Goal: Task Accomplishment & Management: Manage account settings

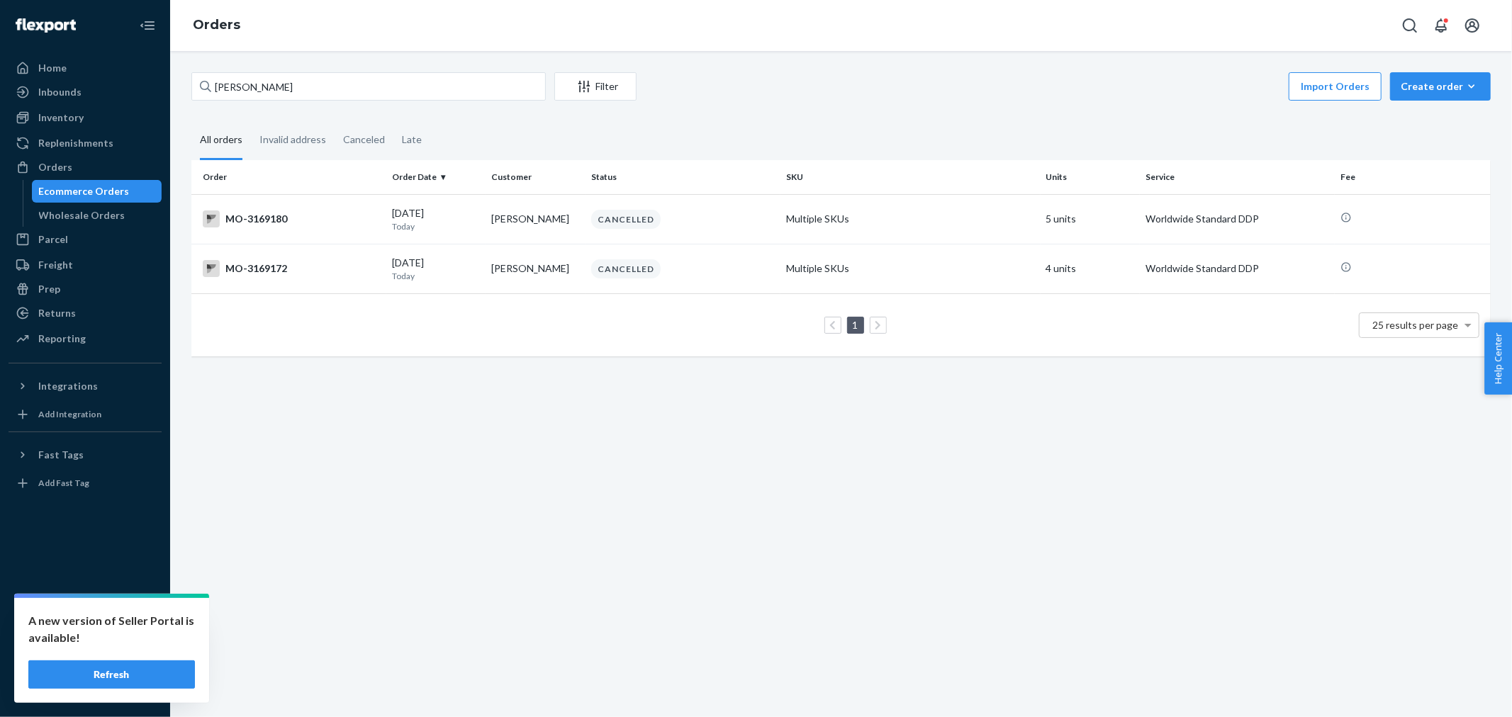
click at [284, 93] on input "[PERSON_NAME]" at bounding box center [368, 86] width 354 height 28
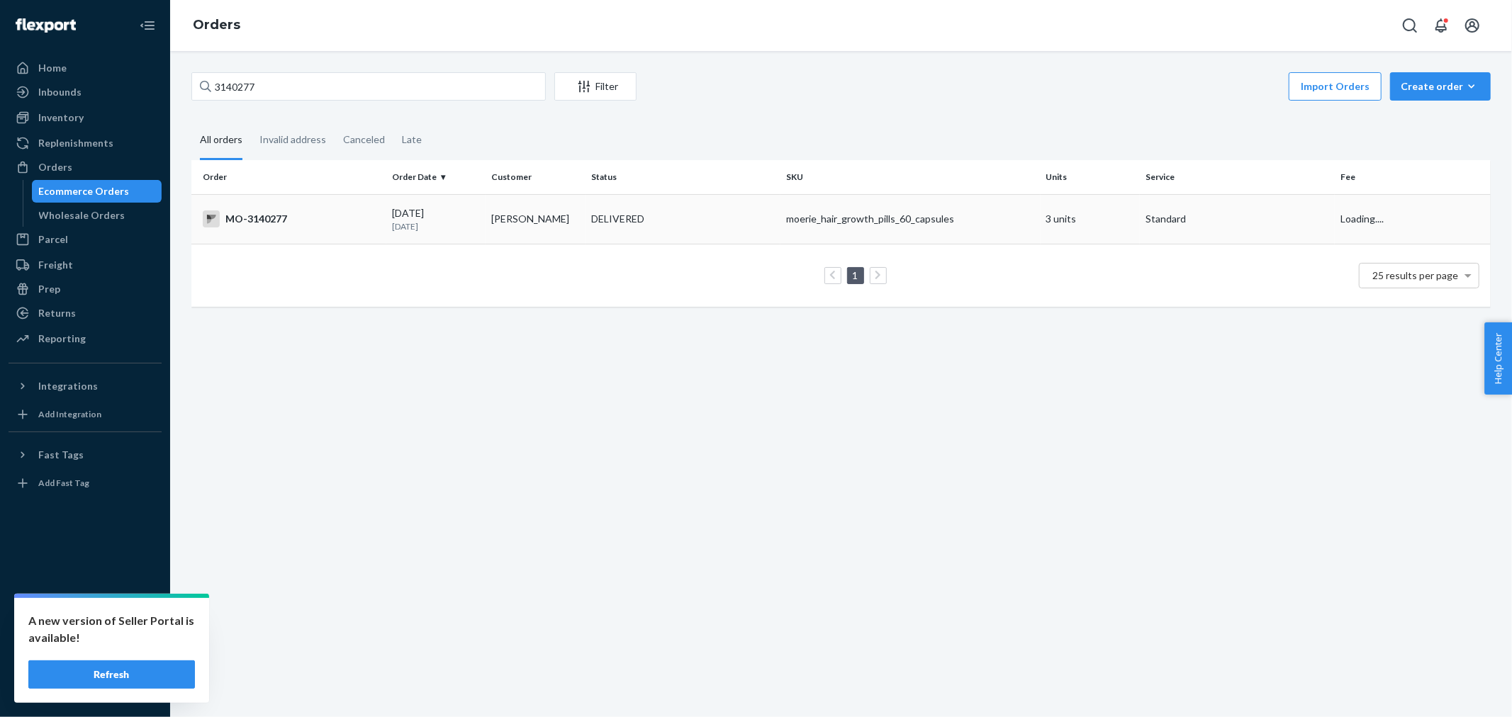
type input "3140277"
click at [597, 226] on div "DELIVERED" at bounding box center [617, 219] width 53 height 14
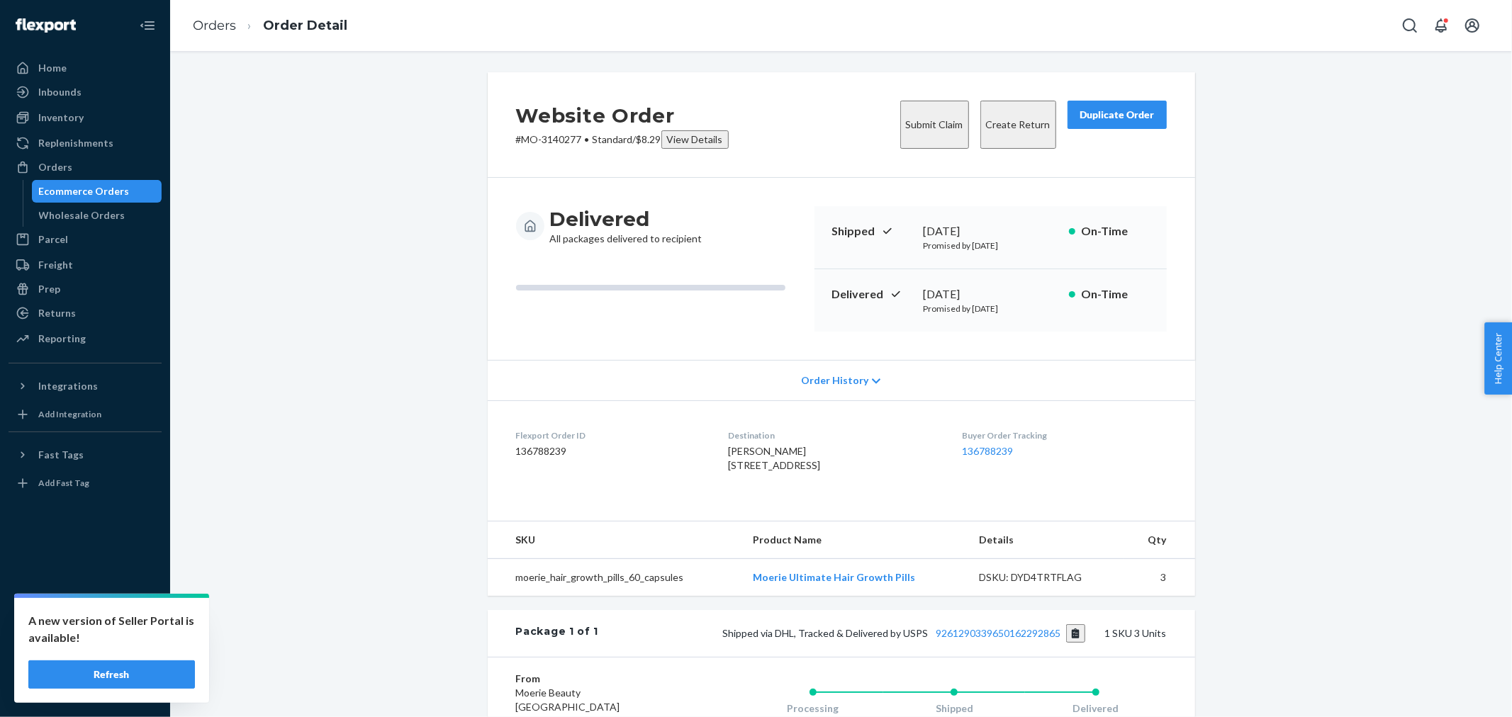
click at [1009, 108] on button "Create Return" at bounding box center [1018, 125] width 76 height 48
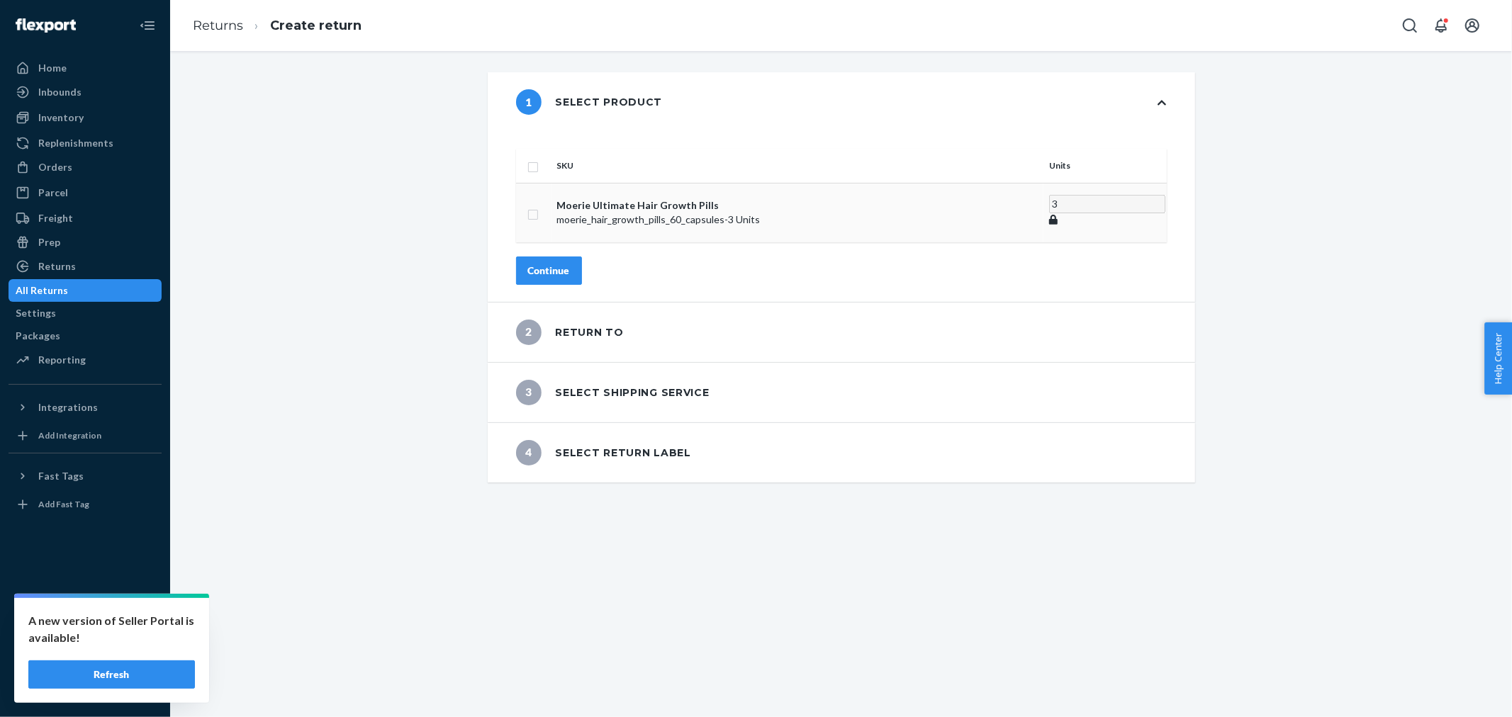
click at [539, 206] on input "checkbox" at bounding box center [532, 213] width 11 height 15
checkbox input "true"
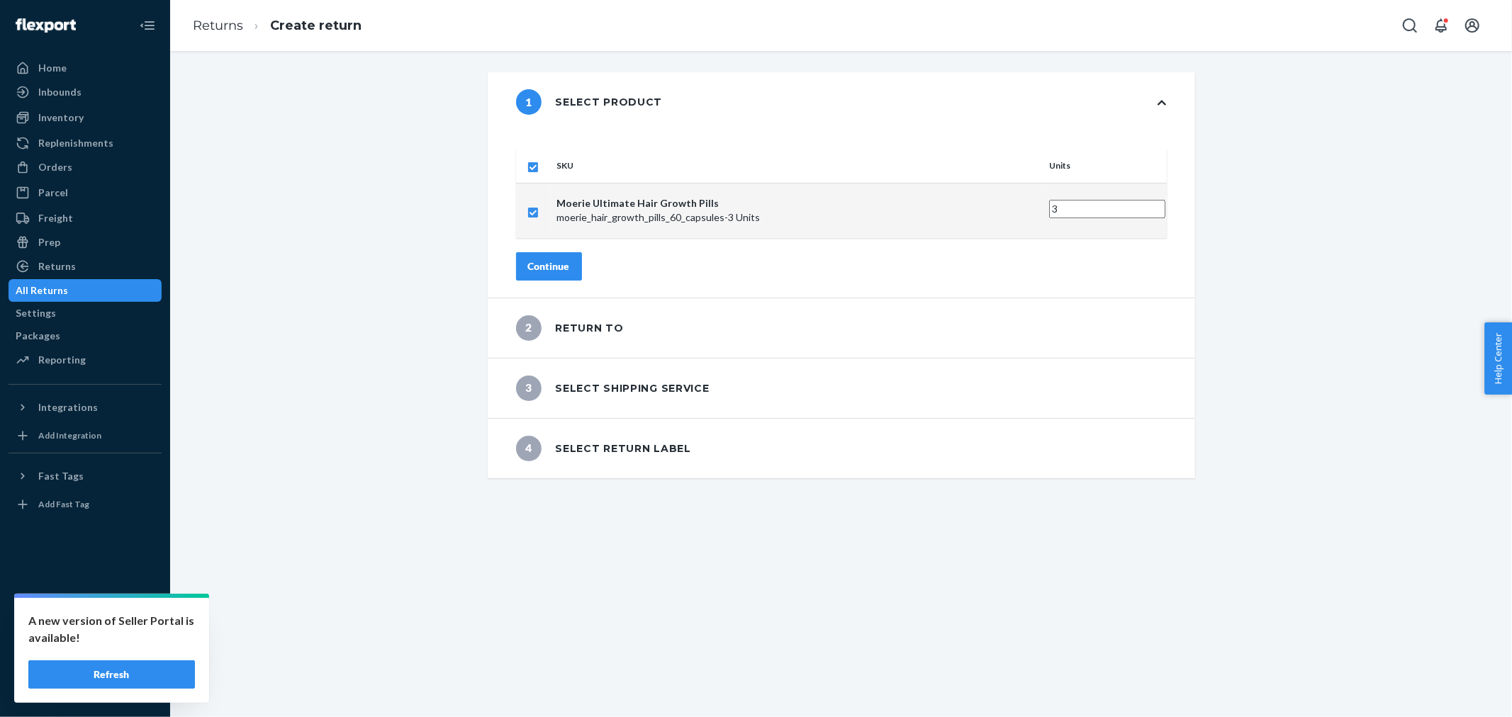
click at [570, 259] on div "Continue" at bounding box center [549, 266] width 42 height 14
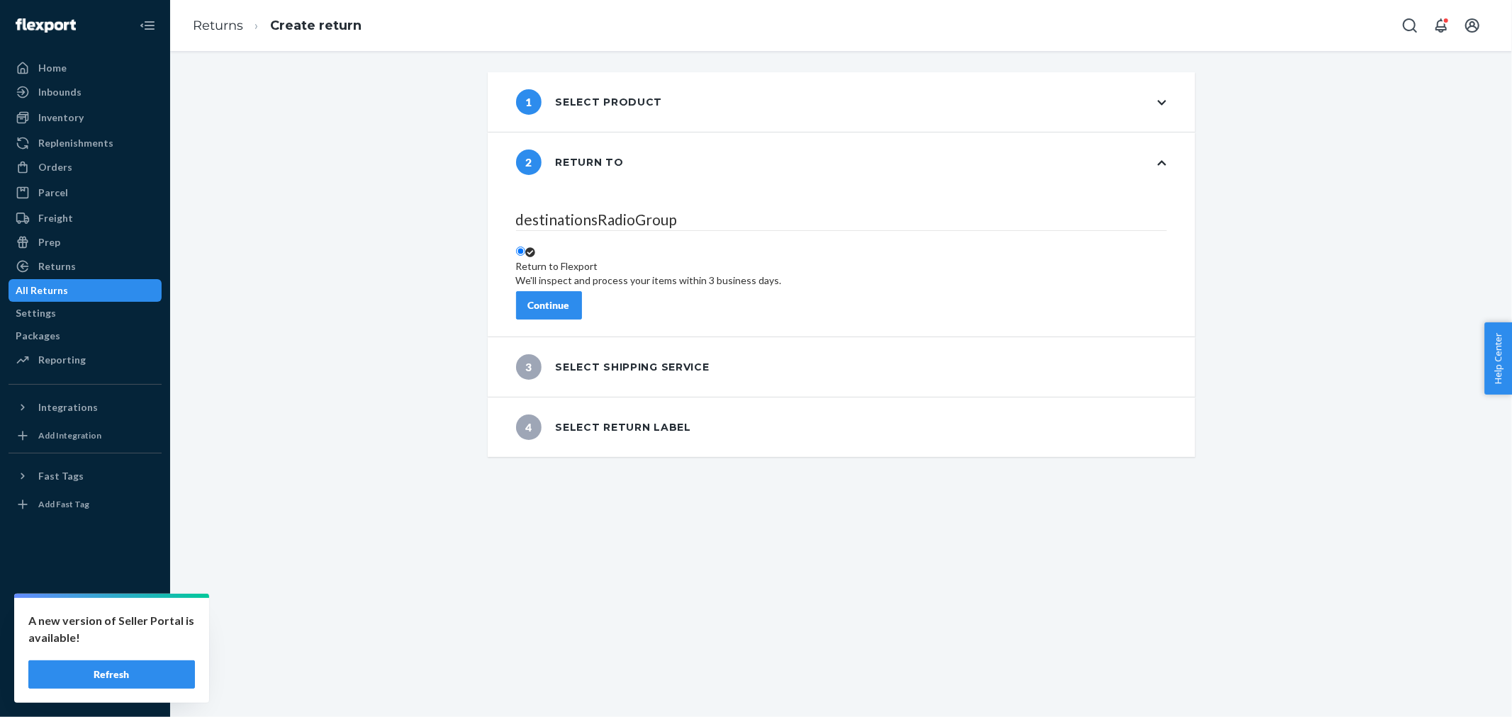
click at [570, 298] on div "Continue" at bounding box center [549, 305] width 42 height 14
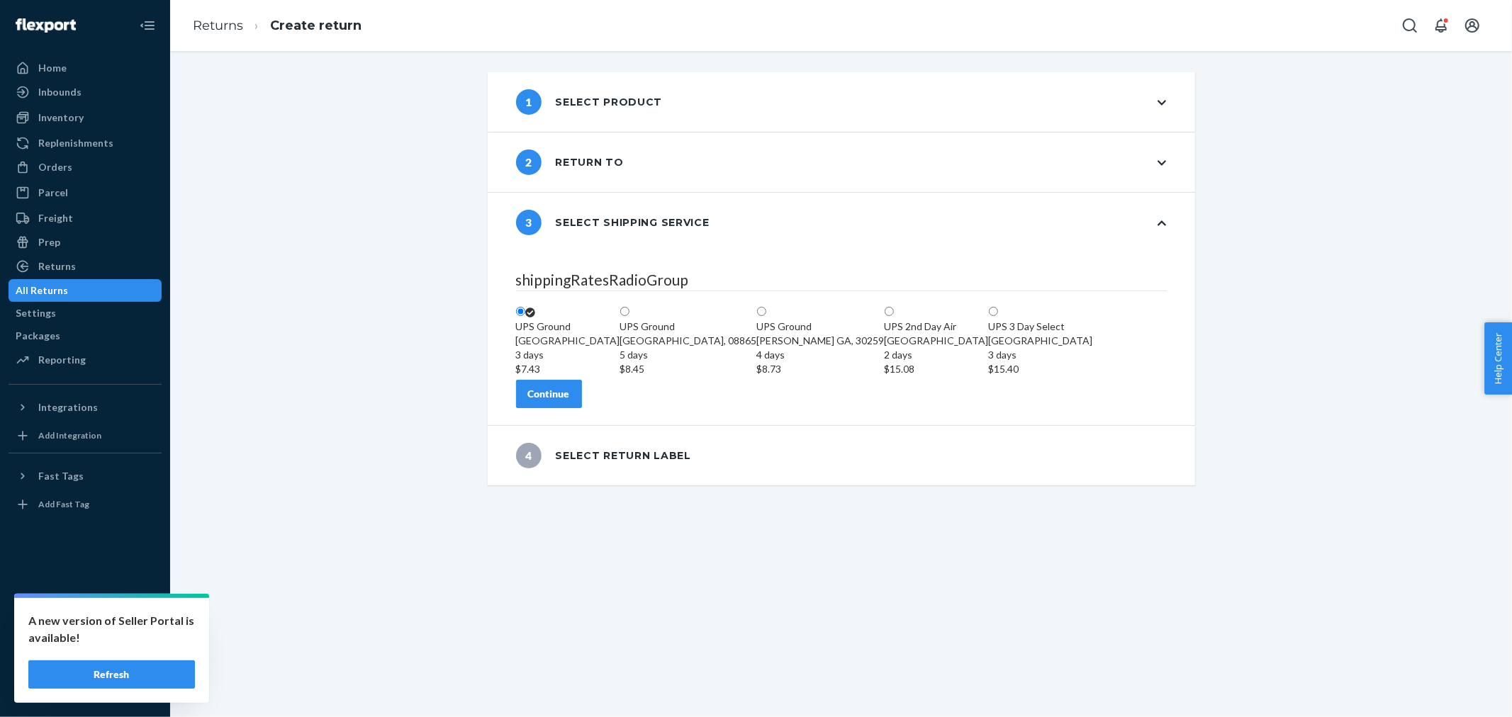
click at [570, 401] on div "Continue" at bounding box center [549, 394] width 42 height 14
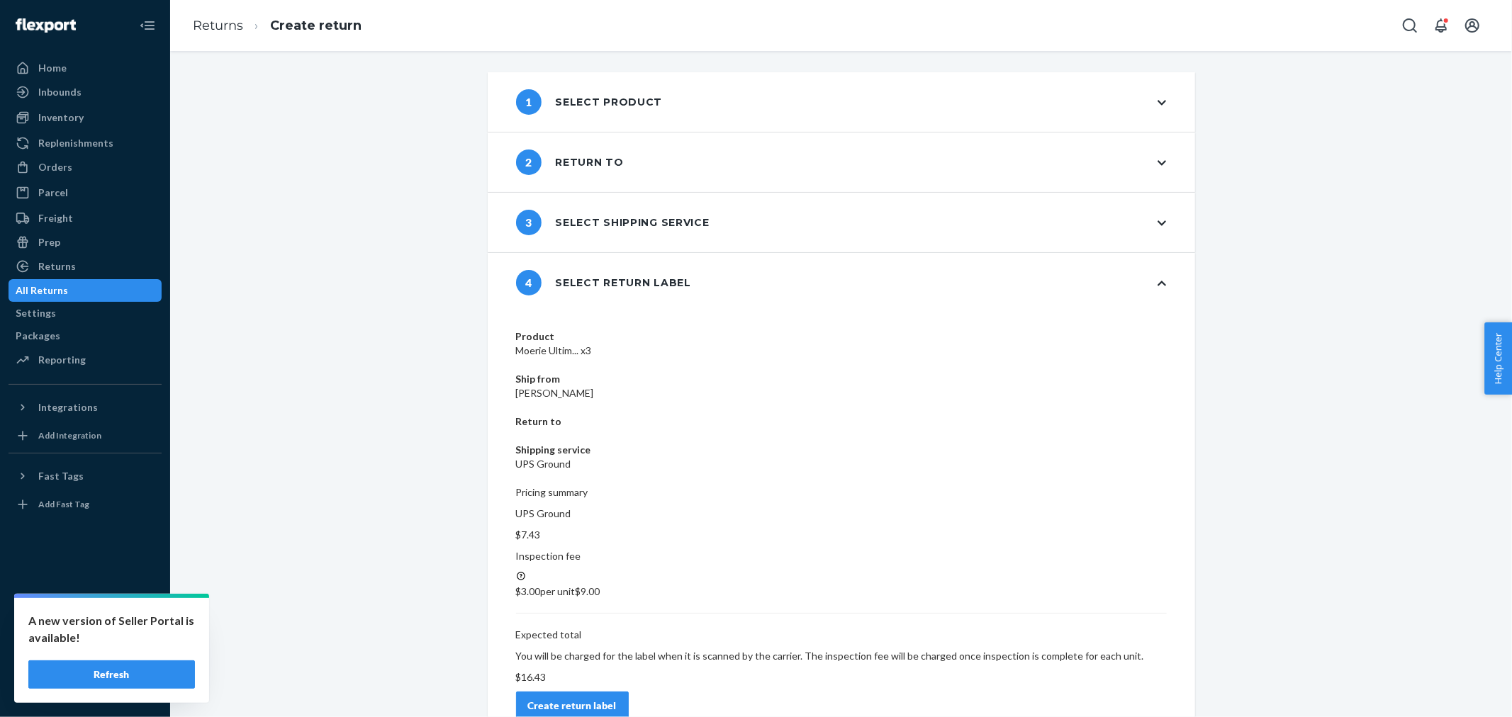
click at [629, 692] on button "Create return label" at bounding box center [572, 706] width 113 height 28
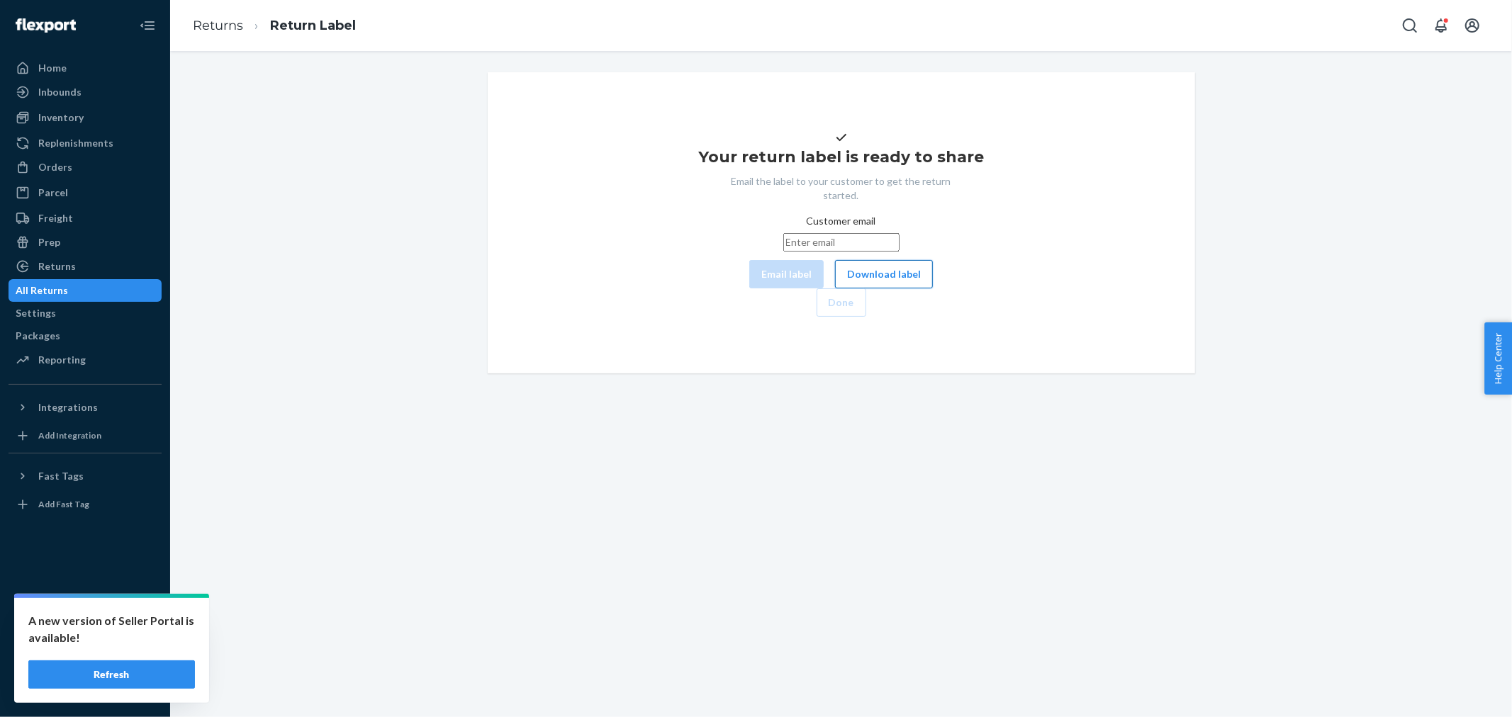
click at [835, 288] on button "Download label" at bounding box center [884, 274] width 98 height 28
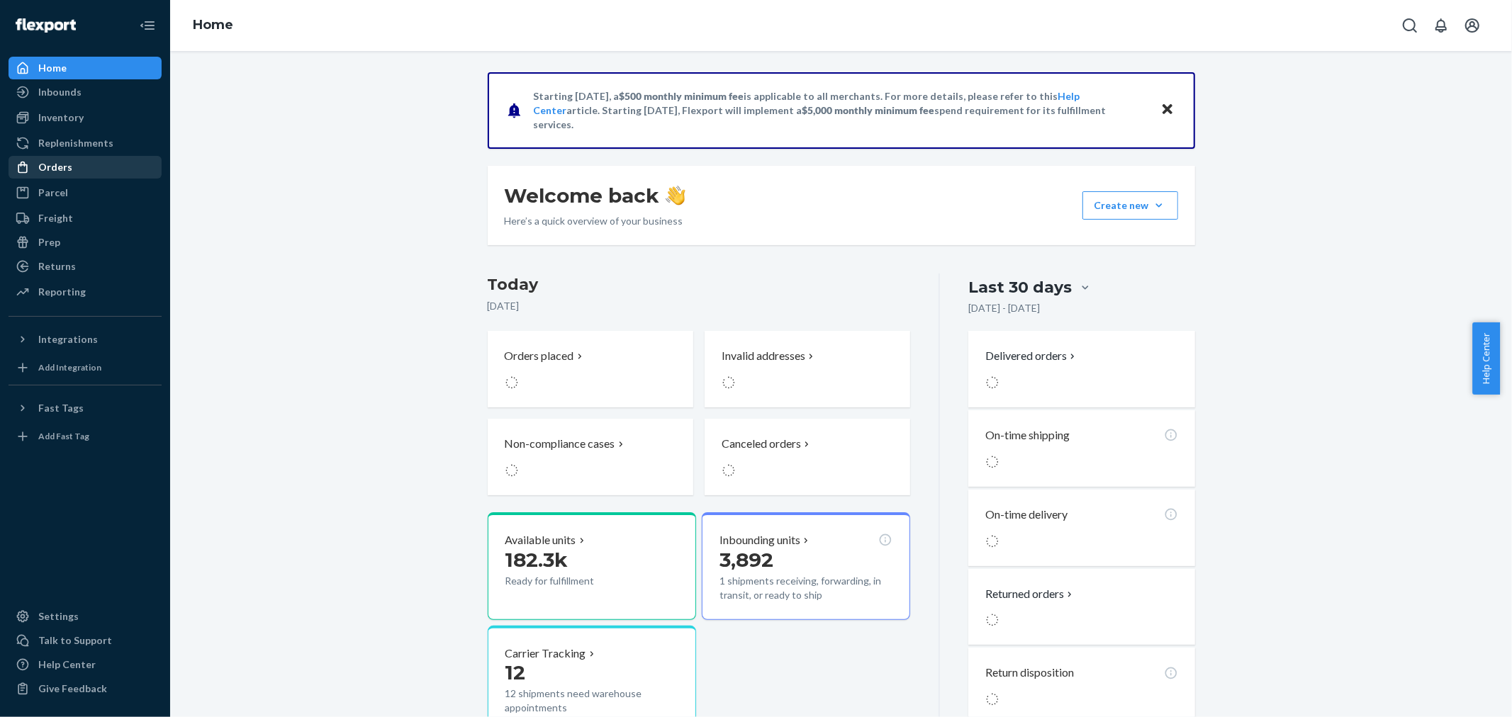
click at [72, 170] on div "Orders" at bounding box center [85, 167] width 150 height 20
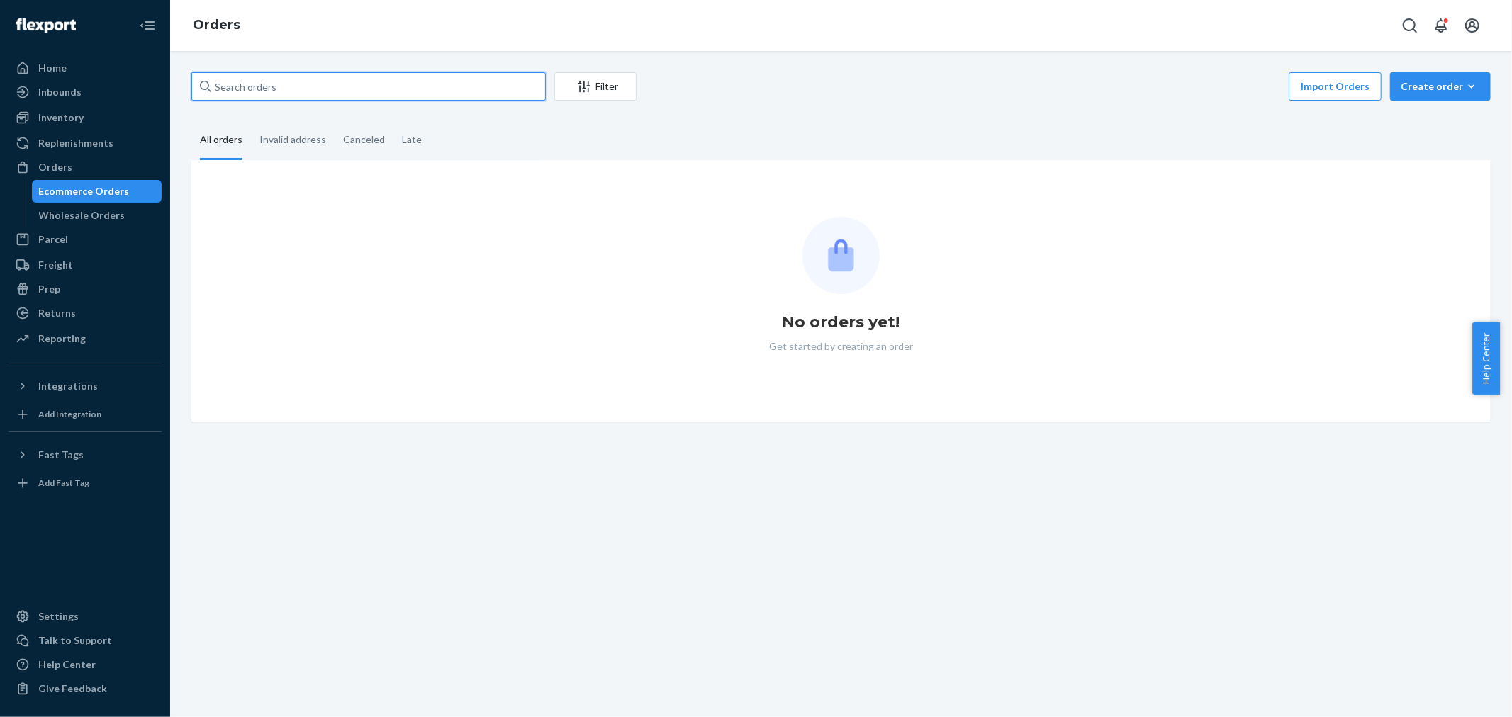
click at [230, 83] on input "text" at bounding box center [368, 86] width 354 height 28
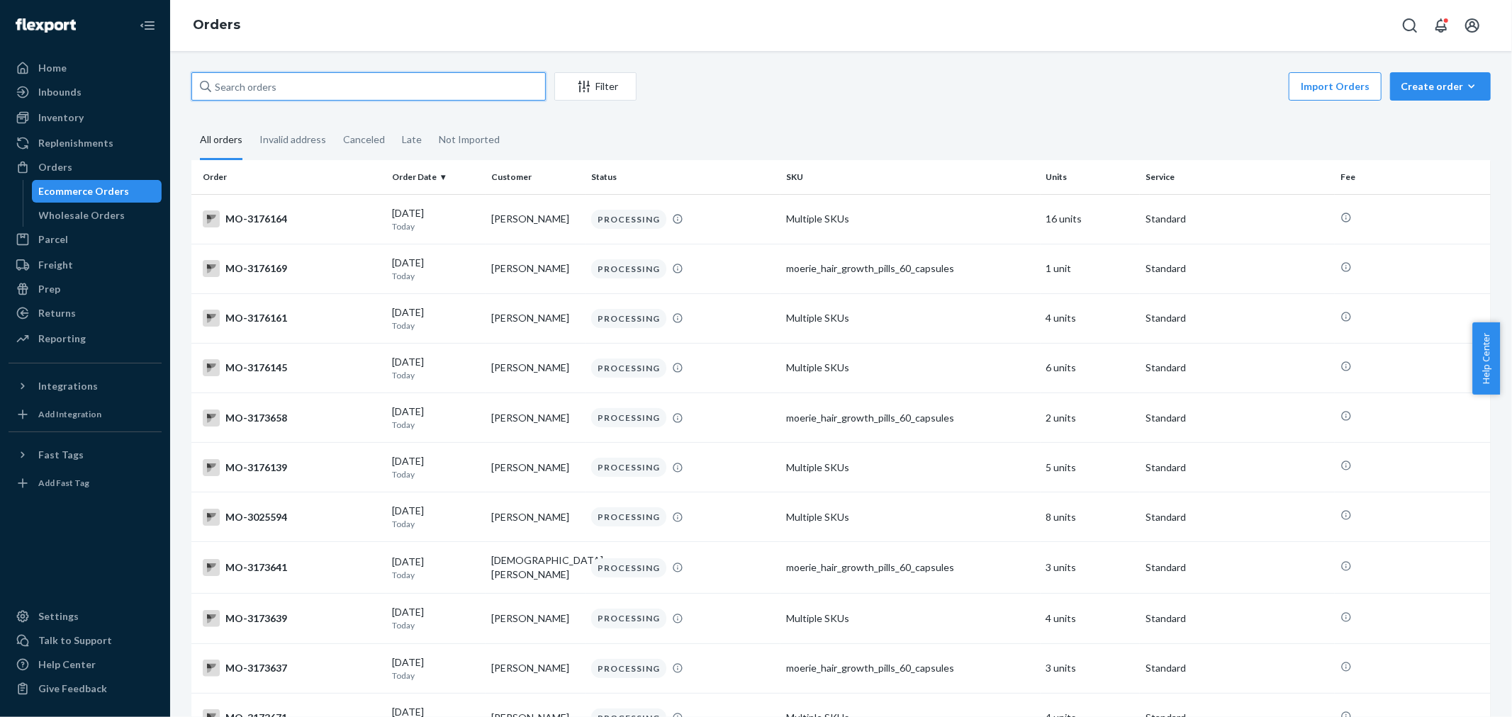
paste input "3160321"
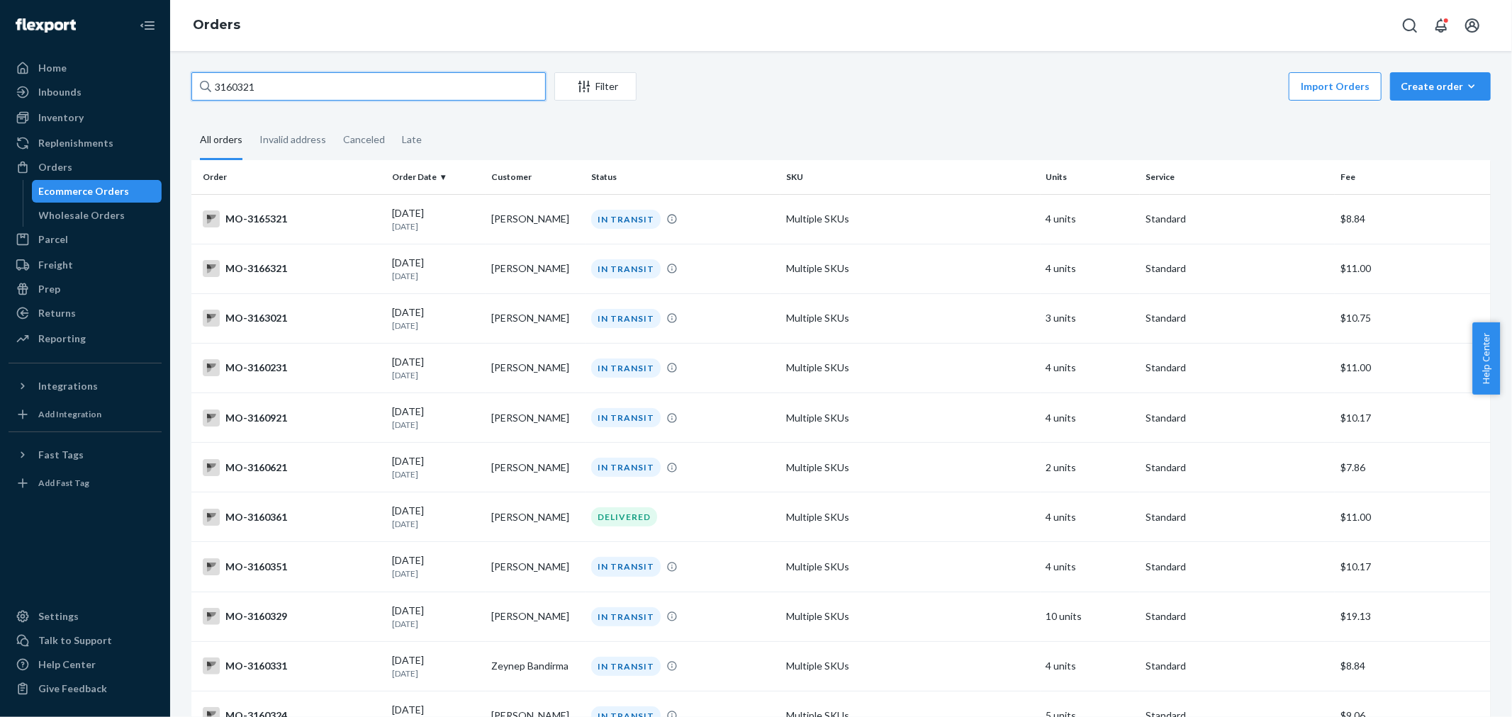
click at [231, 85] on input "3160321" at bounding box center [368, 86] width 354 height 28
paste input "text"
click at [369, 76] on input "3160321" at bounding box center [368, 86] width 354 height 28
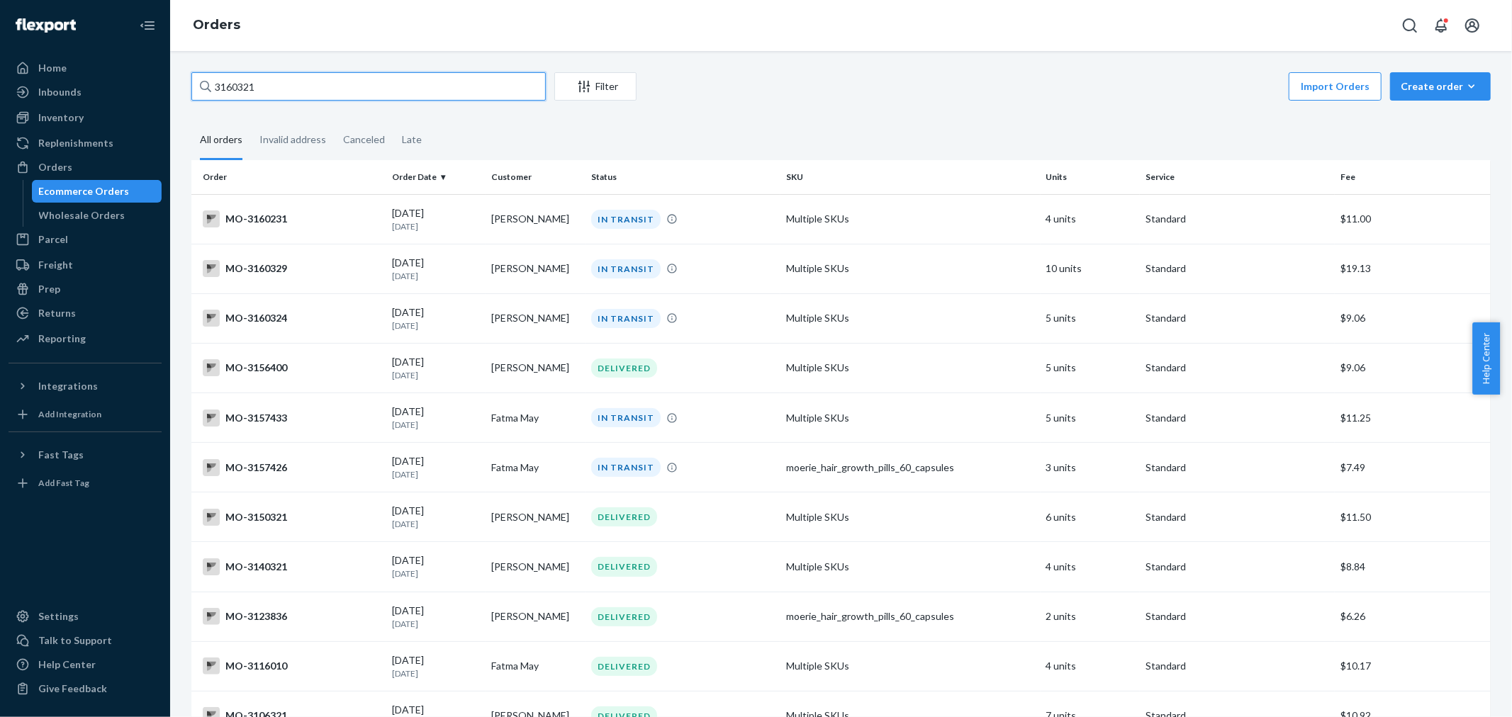
click at [369, 76] on input "3160321" at bounding box center [368, 86] width 354 height 28
paste input "maddalena sauco"
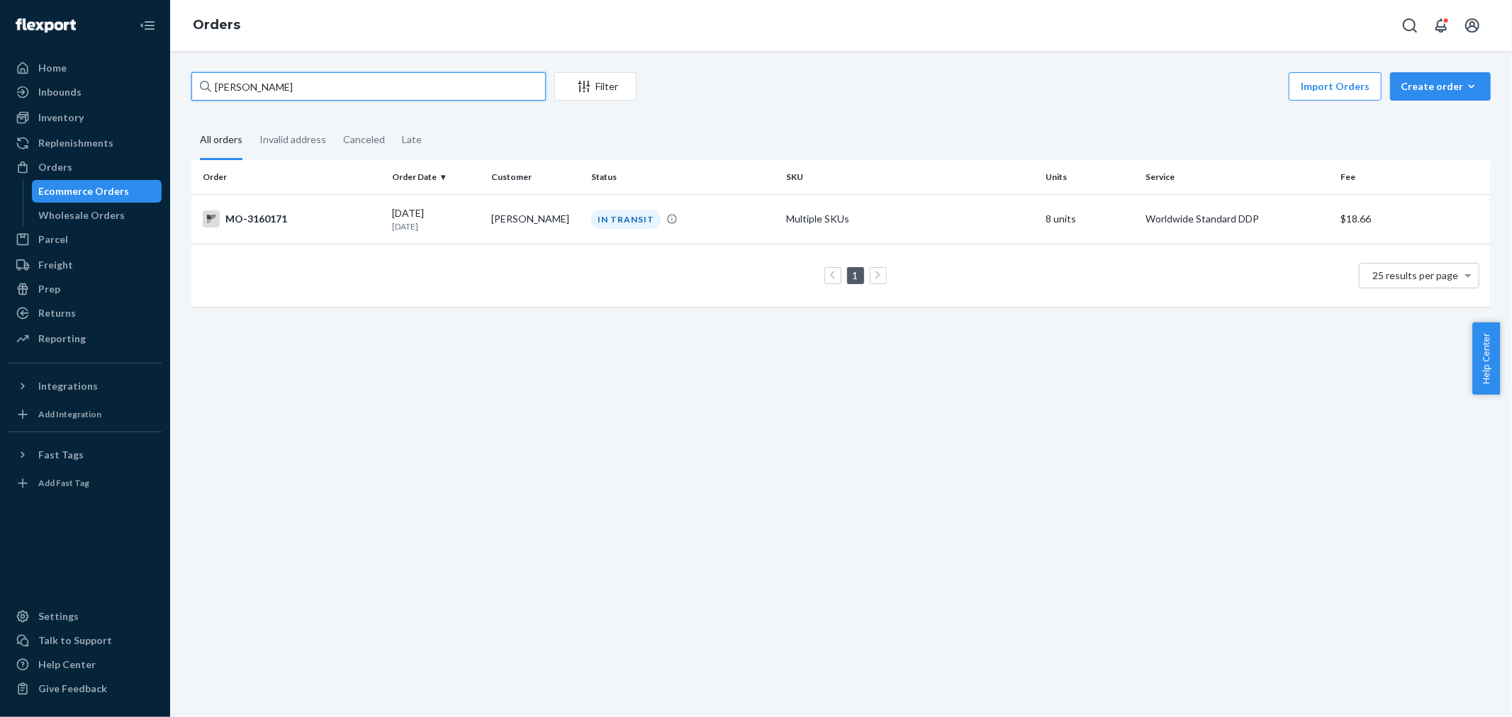
type input "maddalena sauco"
